Goal: Task Accomplishment & Management: Complete application form

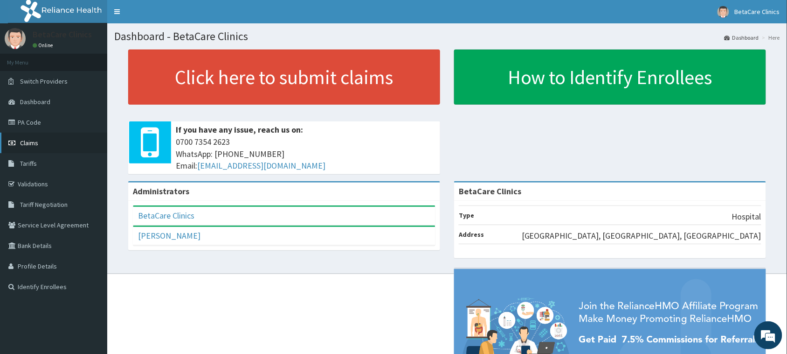
click at [39, 140] on link "Claims" at bounding box center [53, 142] width 107 height 21
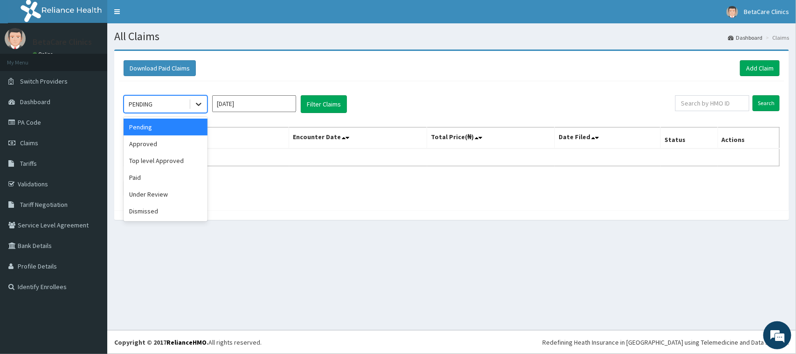
click at [199, 99] on icon at bounding box center [198, 103] width 9 height 9
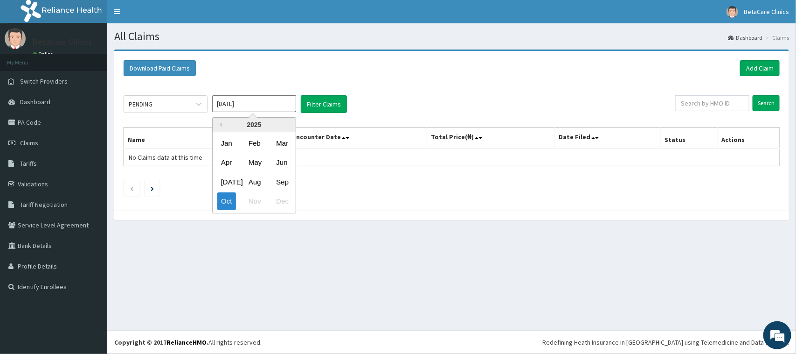
click at [239, 108] on input "Oct 2025" at bounding box center [254, 103] width 84 height 17
click at [250, 164] on div "May" at bounding box center [254, 162] width 19 height 17
type input "May 2025"
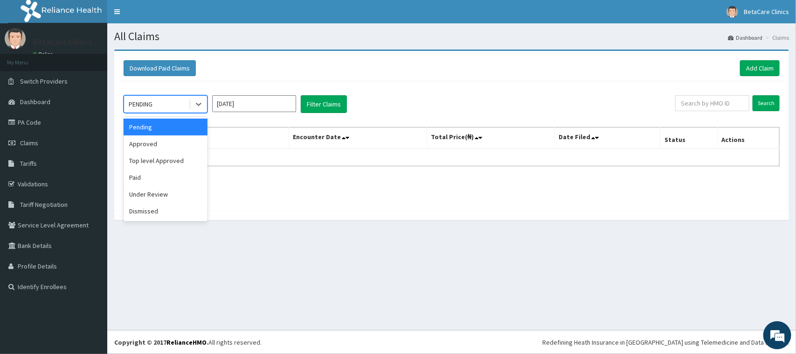
click at [181, 105] on div "PENDING" at bounding box center [156, 104] width 65 height 15
click at [337, 106] on button "Filter Claims" at bounding box center [324, 104] width 46 height 18
click at [176, 111] on div "PENDING" at bounding box center [156, 104] width 65 height 15
click at [152, 193] on div "Under Review" at bounding box center [166, 194] width 84 height 17
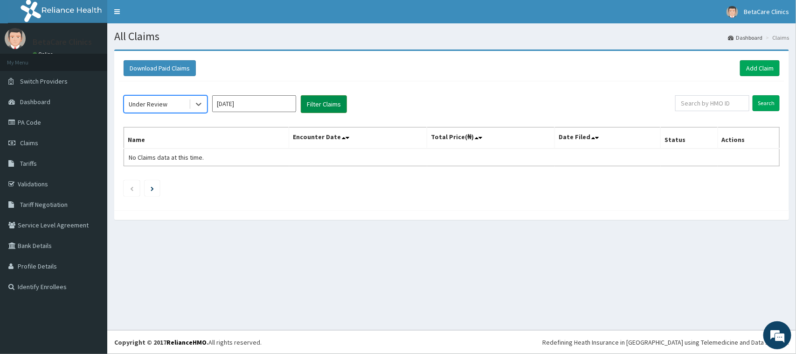
click at [323, 105] on button "Filter Claims" at bounding box center [324, 104] width 46 height 18
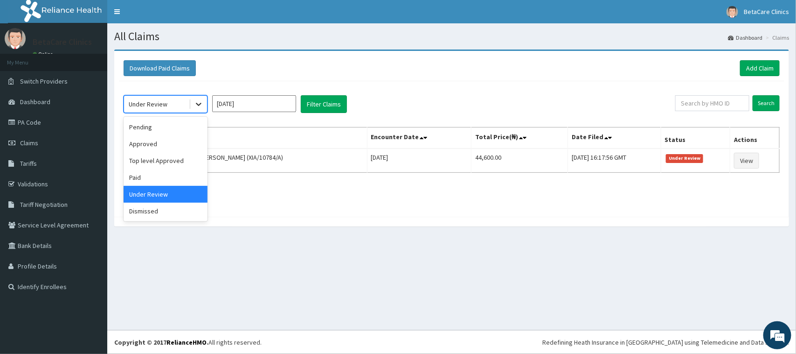
click at [196, 102] on icon at bounding box center [198, 103] width 9 height 9
click at [154, 206] on div "Dismissed" at bounding box center [166, 210] width 84 height 17
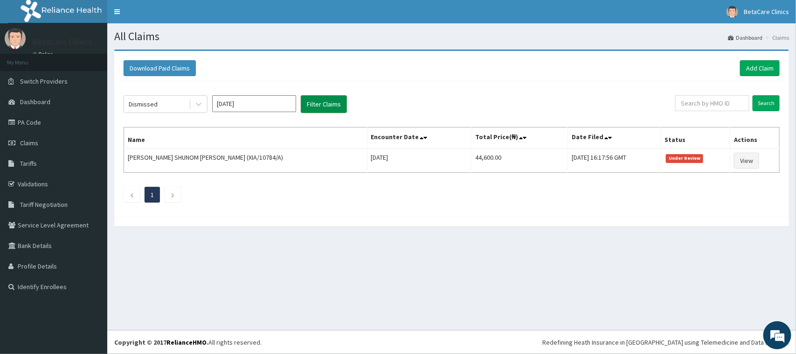
click at [326, 107] on button "Filter Claims" at bounding box center [324, 104] width 46 height 18
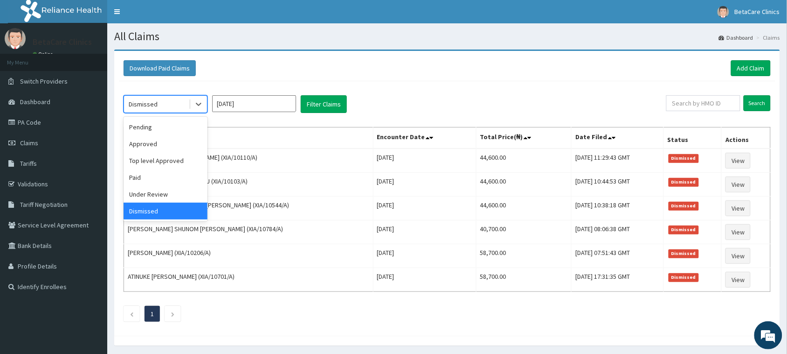
click at [190, 104] on span at bounding box center [190, 103] width 0 height 9
click at [175, 143] on div "Approved" at bounding box center [166, 143] width 84 height 17
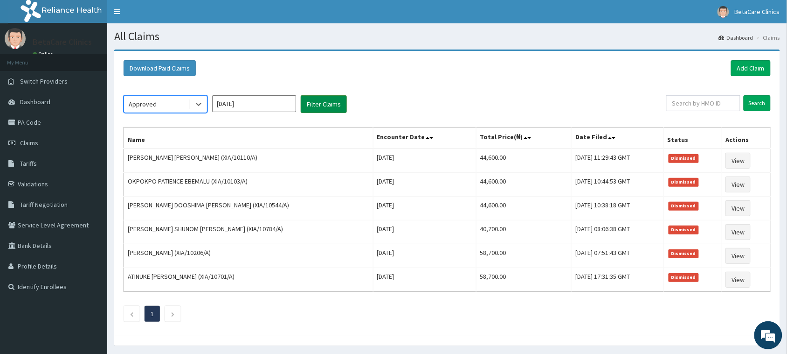
click at [323, 99] on button "Filter Claims" at bounding box center [324, 104] width 46 height 18
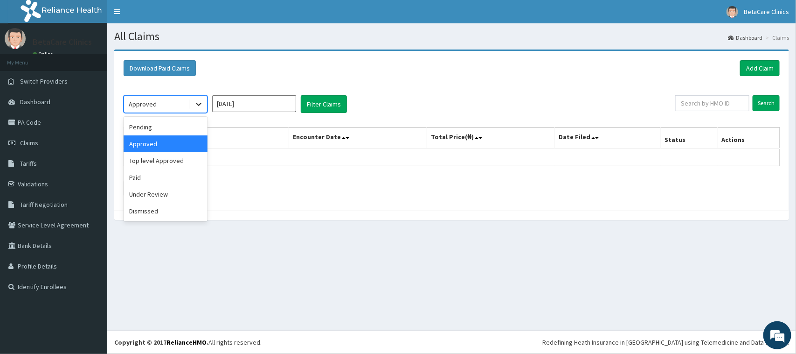
click at [200, 106] on icon at bounding box center [198, 103] width 9 height 9
click at [172, 161] on div "Top level Approved" at bounding box center [166, 160] width 84 height 17
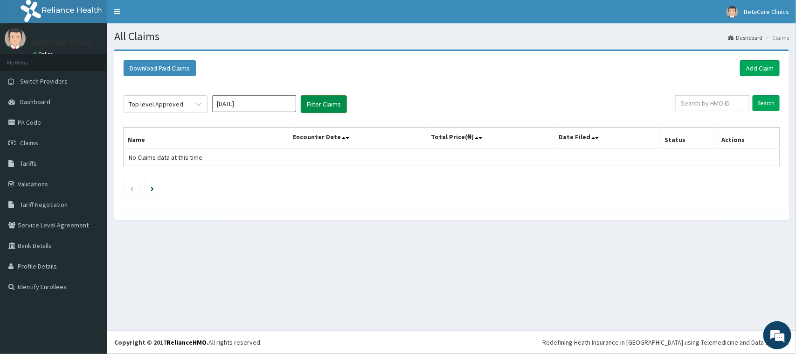
click at [319, 108] on button "Filter Claims" at bounding box center [324, 104] width 46 height 18
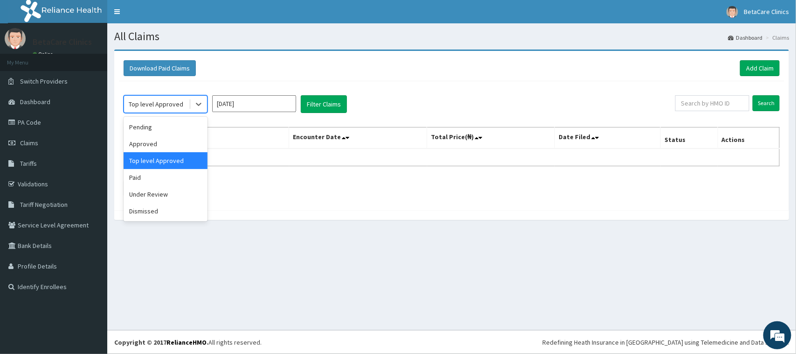
click at [185, 107] on div "Top level Approved" at bounding box center [156, 104] width 65 height 15
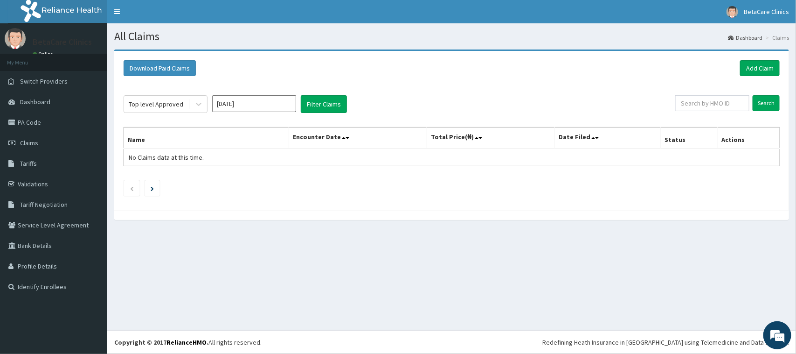
click at [245, 76] on div "Download Paid Claims Add Claim" at bounding box center [452, 69] width 666 height 26
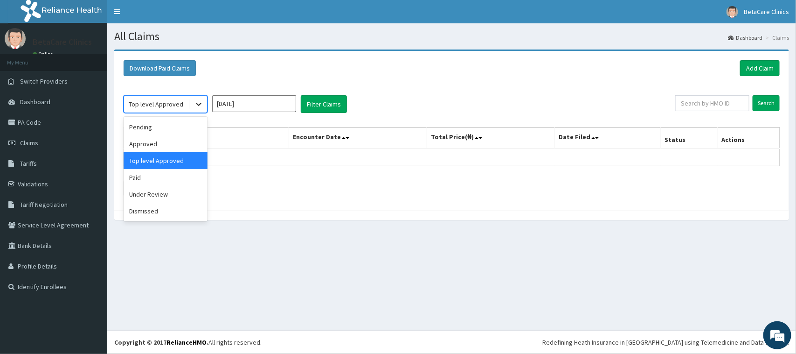
click at [197, 101] on icon at bounding box center [198, 103] width 9 height 9
click at [143, 212] on div "Dismissed" at bounding box center [166, 210] width 84 height 17
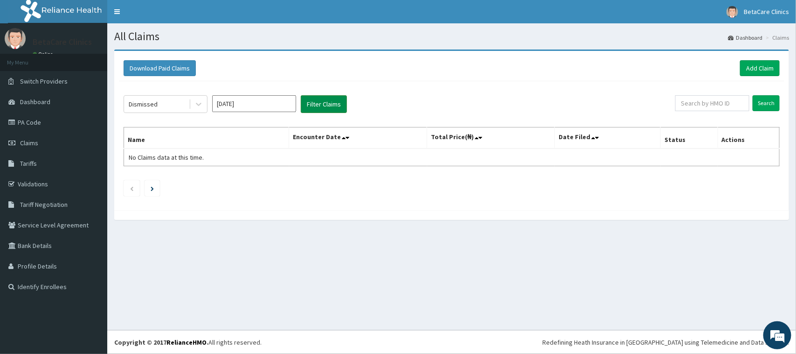
click at [322, 107] on button "Filter Claims" at bounding box center [324, 104] width 46 height 18
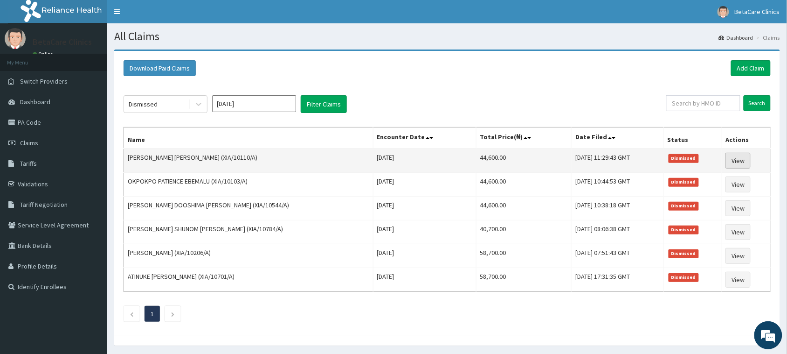
click at [741, 160] on link "View" at bounding box center [738, 161] width 25 height 16
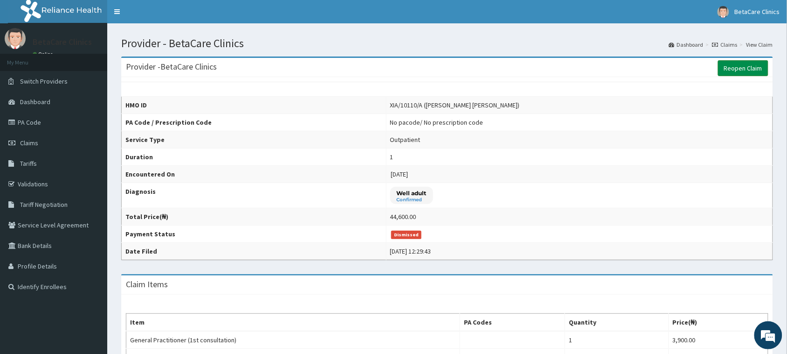
click at [753, 67] on link "Reopen Claim" at bounding box center [743, 68] width 50 height 16
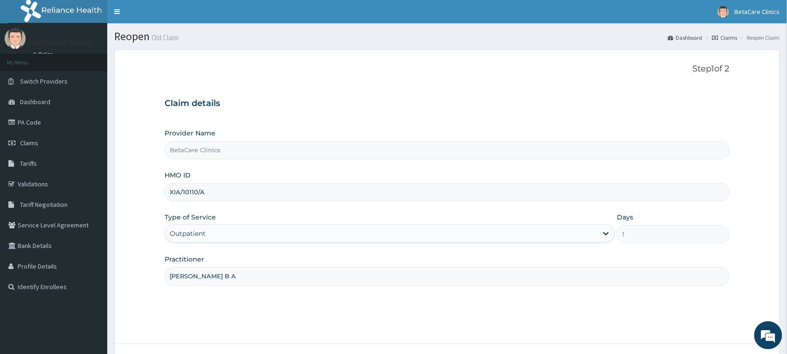
drag, startPoint x: 206, startPoint y: 194, endPoint x: 160, endPoint y: 192, distance: 46.2
click at [160, 192] on form "Step 1 of 2 Claim details Provider Name BetaCare Clinics HMO ID XIA/10110/A Typ…" at bounding box center [447, 222] width 666 height 347
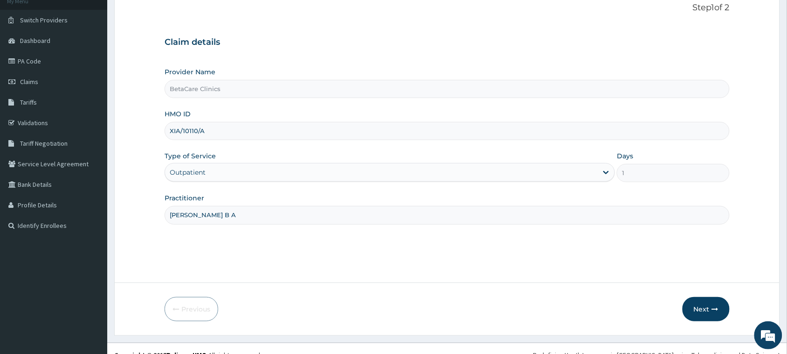
scroll to position [66, 0]
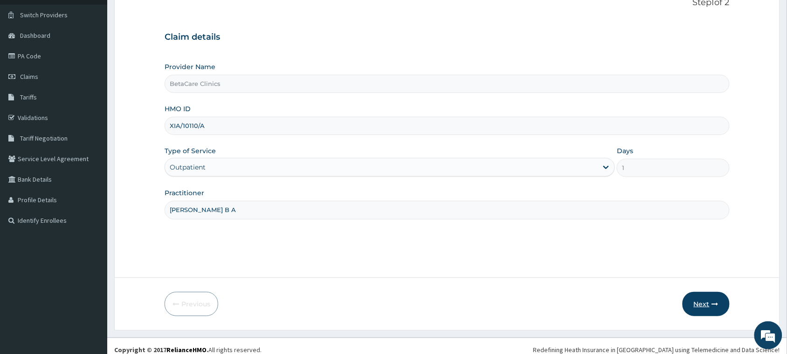
click at [701, 299] on button "Next" at bounding box center [706, 304] width 47 height 24
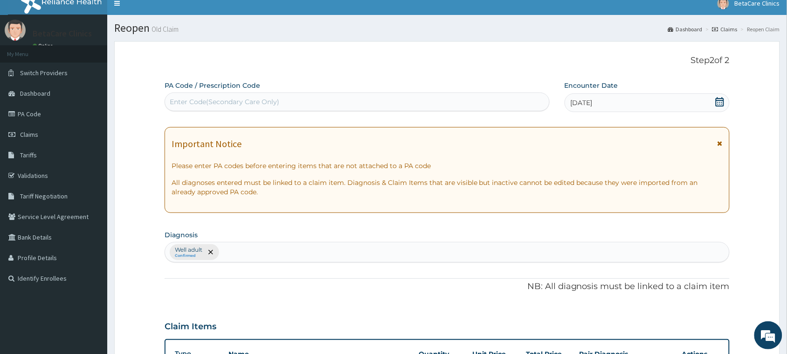
scroll to position [0, 0]
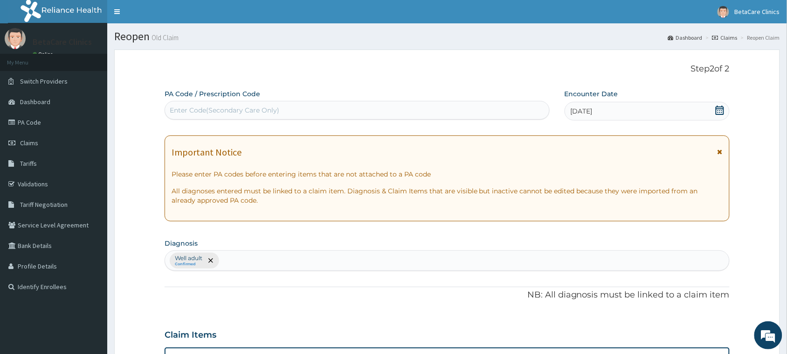
click at [243, 108] on div "Enter Code(Secondary Care Only)" at bounding box center [225, 109] width 110 height 9
click at [31, 125] on link "PA Code" at bounding box center [53, 122] width 107 height 21
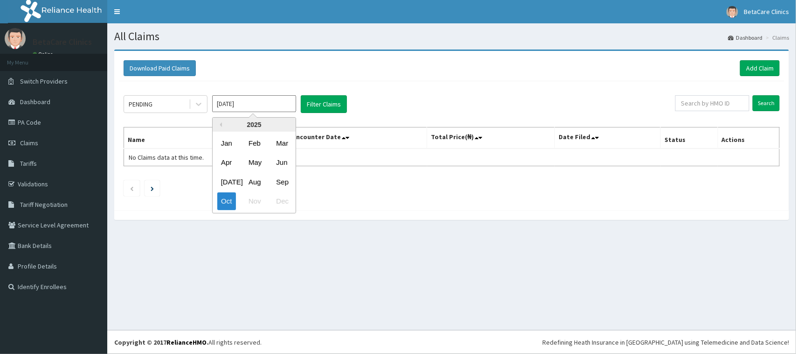
click at [250, 103] on input "[DATE]" at bounding box center [254, 103] width 84 height 17
click at [259, 159] on div "May" at bounding box center [254, 162] width 19 height 17
type input "[DATE]"
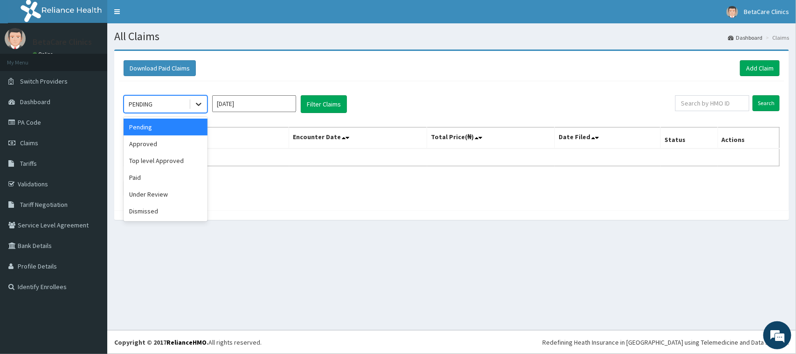
click at [194, 104] on icon at bounding box center [198, 103] width 9 height 9
click at [161, 208] on div "Dismissed" at bounding box center [166, 210] width 84 height 17
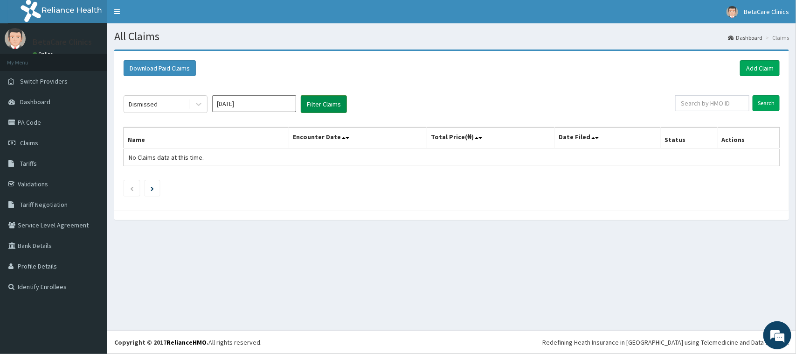
click at [319, 108] on button "Filter Claims" at bounding box center [324, 104] width 46 height 18
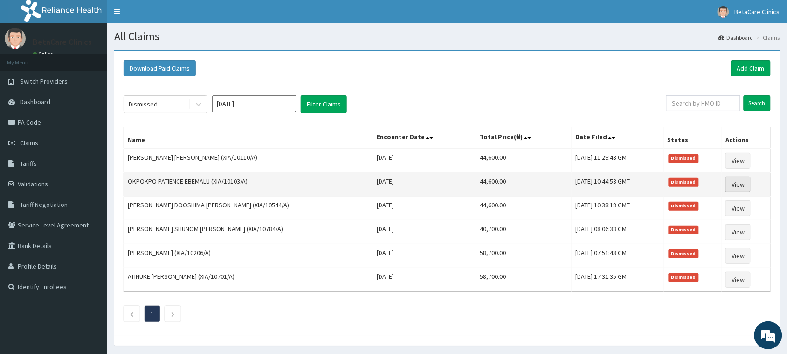
click at [734, 183] on link "View" at bounding box center [738, 184] width 25 height 16
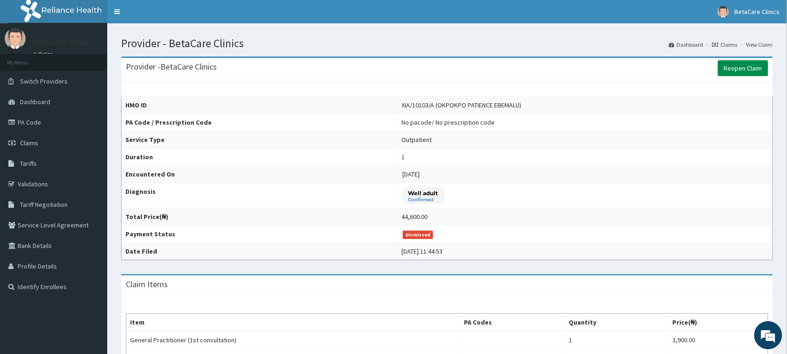
click at [730, 66] on link "Reopen Claim" at bounding box center [743, 68] width 50 height 16
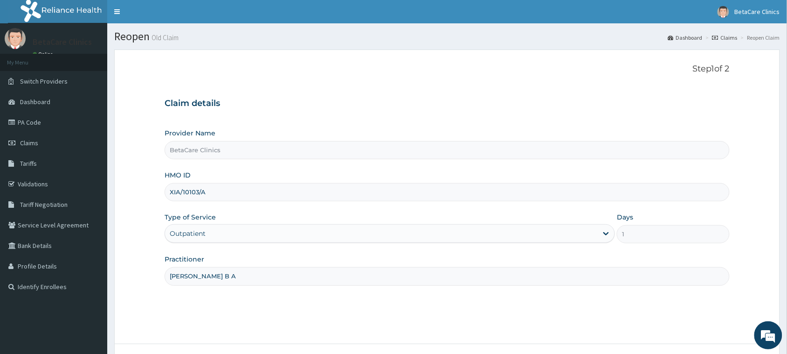
drag, startPoint x: 213, startPoint y: 194, endPoint x: 160, endPoint y: 194, distance: 53.6
click at [160, 194] on form "Step 1 of 2 Claim details Provider Name BetaCare Clinics HMO ID XIA/10103/A Typ…" at bounding box center [447, 222] width 666 height 347
click at [30, 121] on link "PA Code" at bounding box center [53, 122] width 107 height 21
click at [33, 142] on span "Claims" at bounding box center [29, 143] width 18 height 8
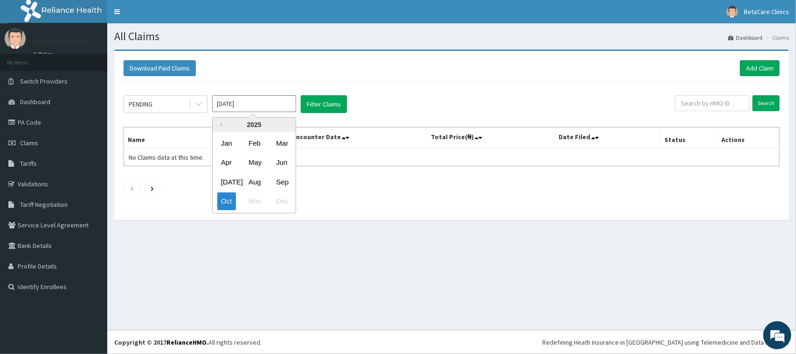
click at [229, 105] on input "Oct 2025" at bounding box center [254, 103] width 84 height 17
click at [287, 181] on div "Sep" at bounding box center [281, 181] width 19 height 17
type input "Sep 2025"
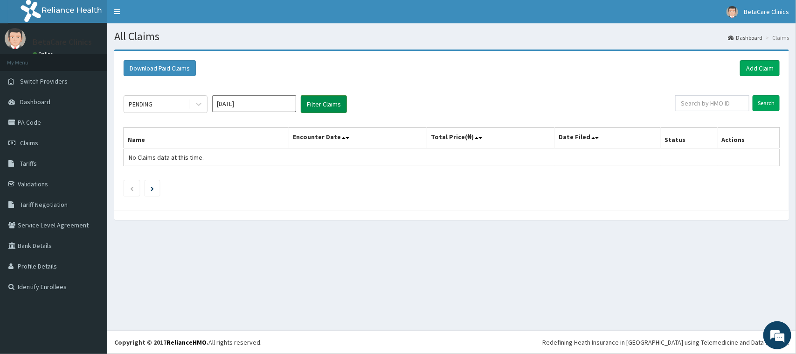
click at [343, 106] on button "Filter Claims" at bounding box center [324, 104] width 46 height 18
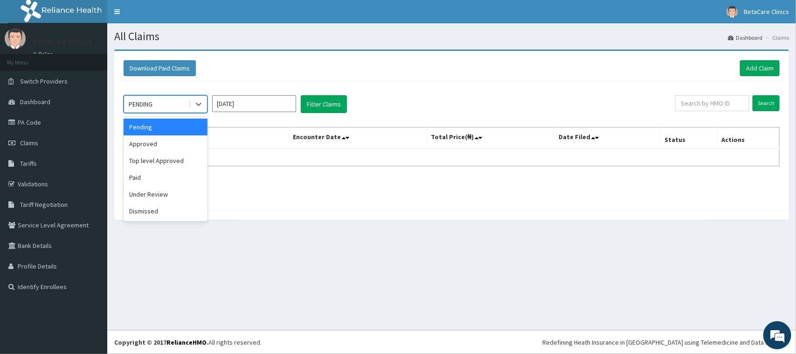
click at [167, 107] on div "PENDING" at bounding box center [156, 104] width 65 height 15
click at [166, 142] on div "Approved" at bounding box center [166, 143] width 84 height 17
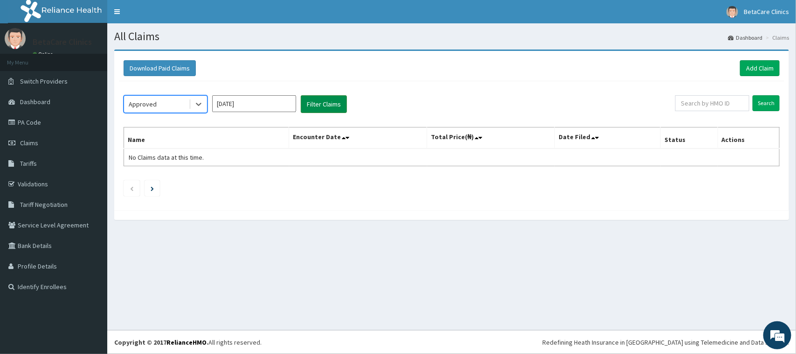
click at [339, 100] on button "Filter Claims" at bounding box center [324, 104] width 46 height 18
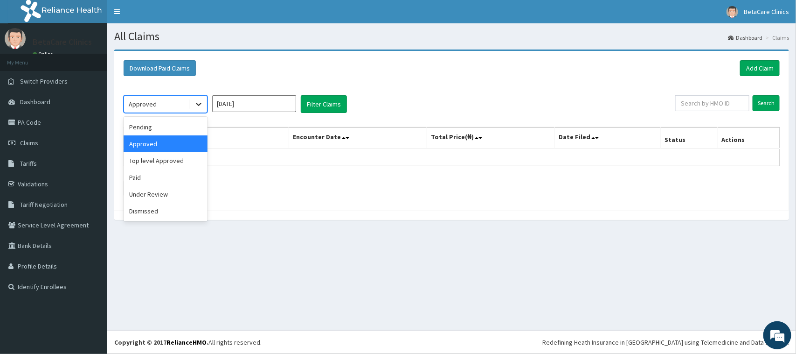
click at [196, 105] on icon at bounding box center [198, 103] width 9 height 9
click at [162, 161] on div "Top level Approved" at bounding box center [166, 160] width 84 height 17
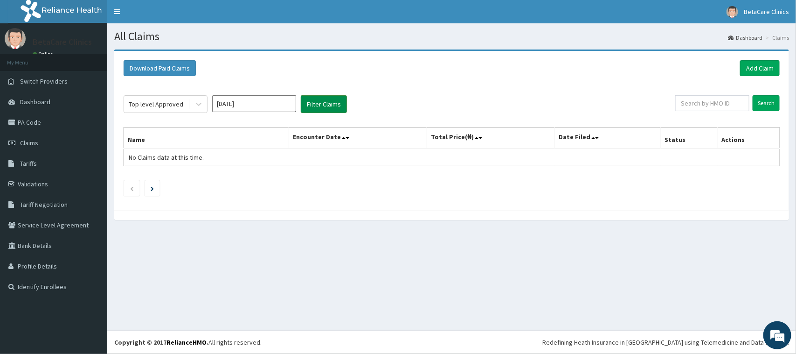
click at [326, 106] on button "Filter Claims" at bounding box center [324, 104] width 46 height 18
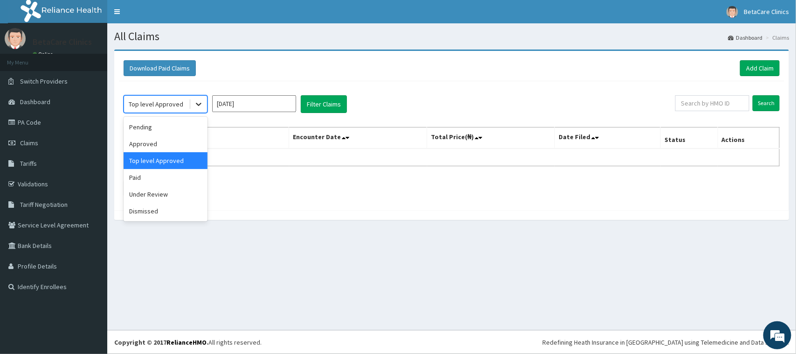
click at [194, 104] on icon at bounding box center [198, 103] width 9 height 9
click at [163, 176] on div "Paid" at bounding box center [166, 177] width 84 height 17
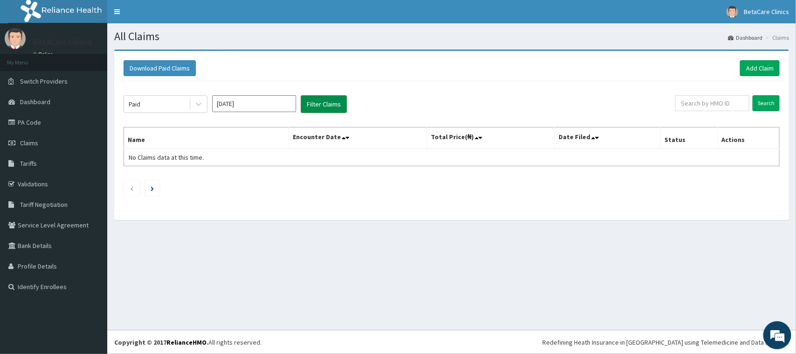
click at [330, 100] on button "Filter Claims" at bounding box center [324, 104] width 46 height 18
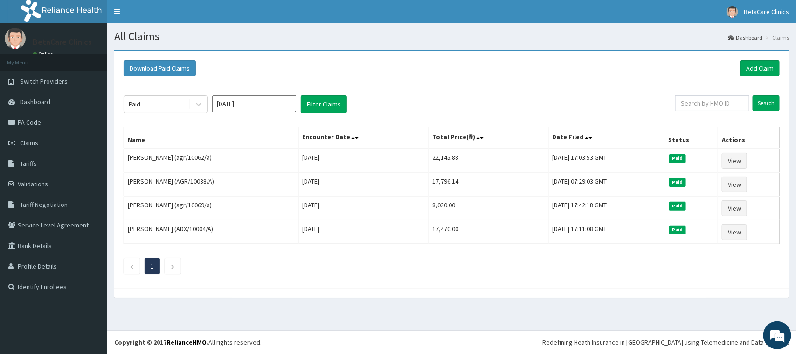
click at [425, 82] on div "Paid Sep 2025 Filter Claims Search Name Encounter Date Total Price(₦) Date File…" at bounding box center [452, 182] width 666 height 202
click at [36, 181] on link "Validations" at bounding box center [53, 184] width 107 height 21
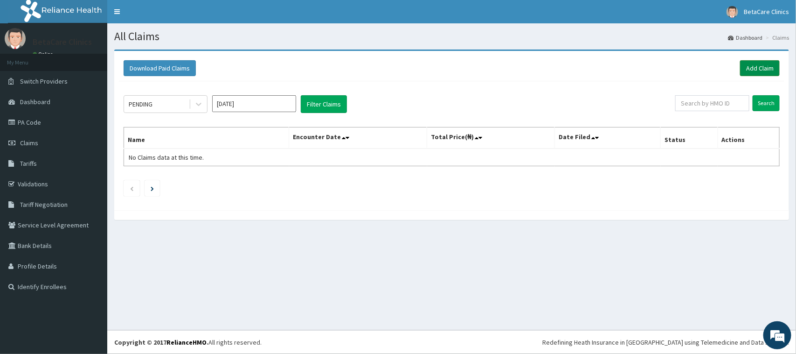
click at [750, 70] on link "Add Claim" at bounding box center [760, 68] width 40 height 16
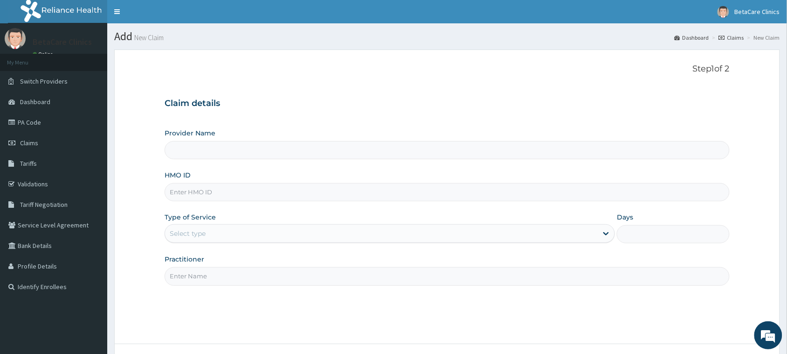
type input "BetaCare Clinics"
click at [607, 52] on form "Step 1 of 2 Claim details Provider Name BetaCare Clinics HMO ID Type of Service…" at bounding box center [447, 222] width 666 height 347
click at [418, 203] on div "Provider Name BetaCare Clinics HMO ID Type of Service Select type Days Practiti…" at bounding box center [447, 206] width 565 height 157
click at [285, 193] on input "HMO ID" at bounding box center [447, 192] width 565 height 18
click at [27, 208] on span "Tariff Negotiation" at bounding box center [44, 204] width 48 height 8
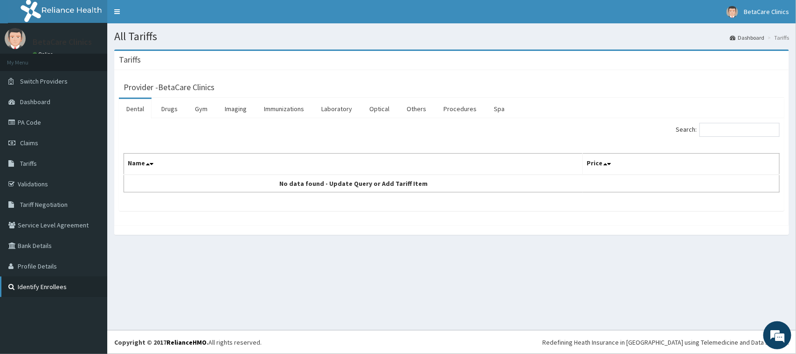
click at [45, 292] on link "Identify Enrollees" at bounding box center [53, 286] width 107 height 21
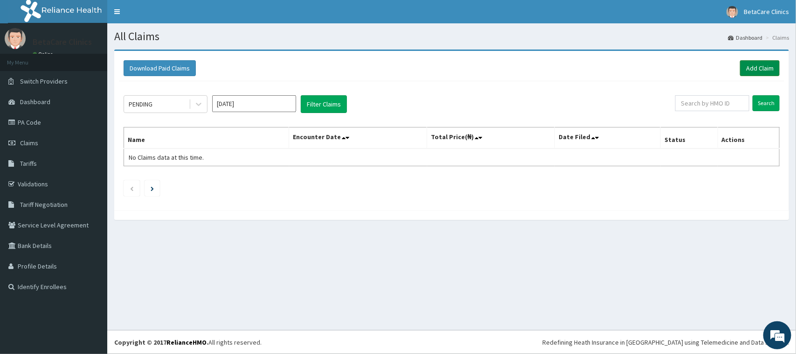
click at [765, 66] on link "Add Claim" at bounding box center [760, 68] width 40 height 16
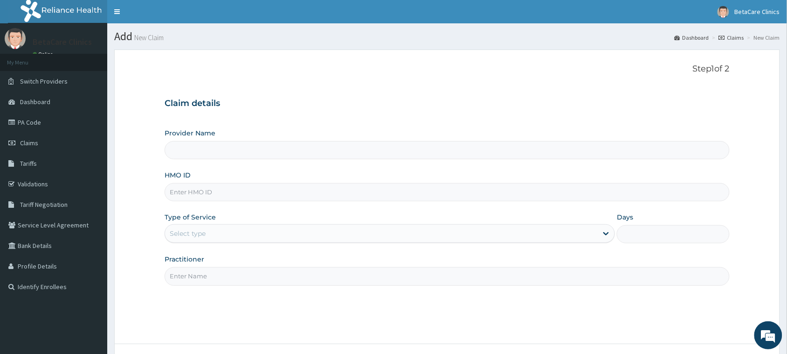
type input "BetaCare Clinics"
